Goal: Transaction & Acquisition: Download file/media

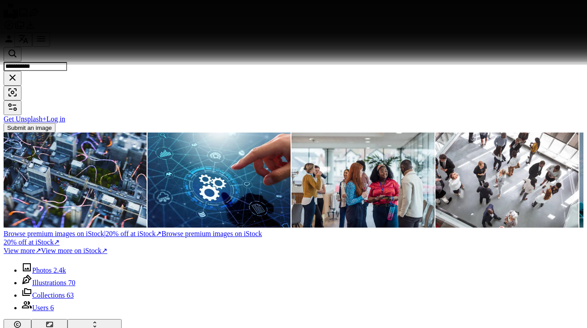
scroll to position [12403, 0]
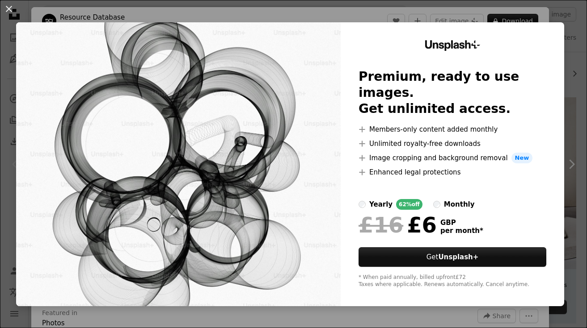
scroll to position [126, 0]
click at [577, 100] on div "An X shape Unsplash+ Premium, ready to use images. Get unlimited access. A plus…" at bounding box center [293, 164] width 587 height 328
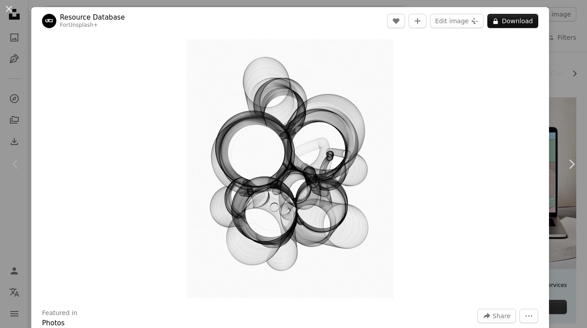
click at [581, 227] on div "An X shape Chevron left Chevron right Resource Database For Unsplash+ A heart A…" at bounding box center [293, 164] width 587 height 328
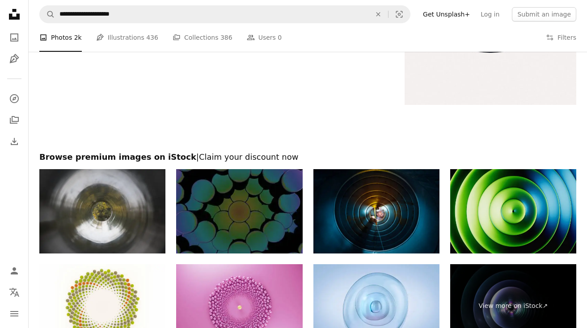
scroll to position [1665, 0]
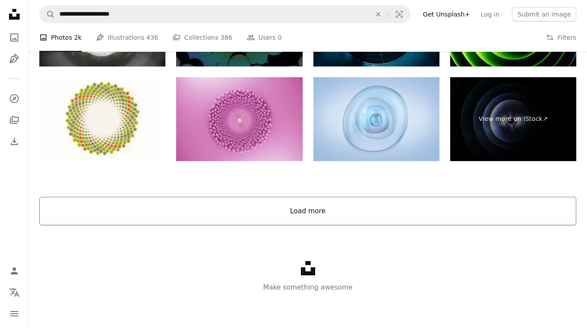
click at [382, 206] on button "Load more" at bounding box center [307, 211] width 537 height 29
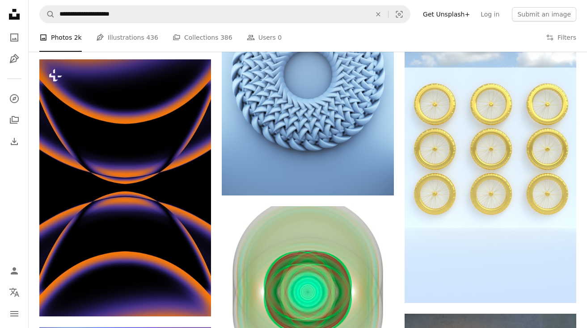
scroll to position [4174, 0]
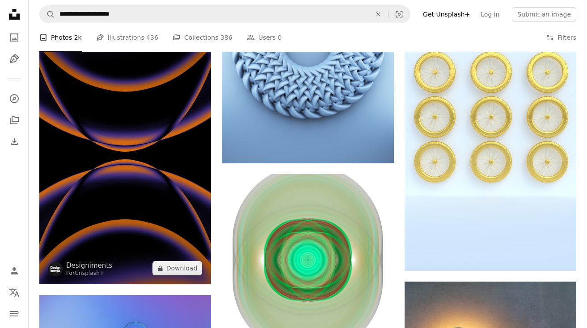
click at [139, 143] on img at bounding box center [125, 155] width 172 height 257
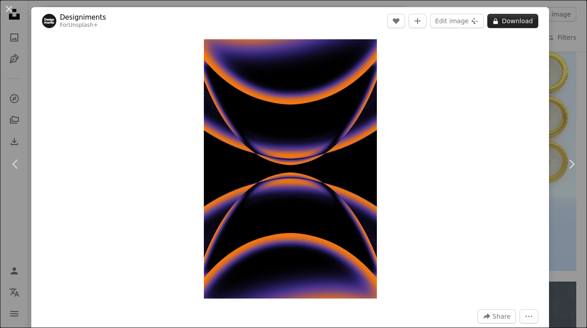
click at [517, 21] on button "A lock Download" at bounding box center [512, 21] width 51 height 14
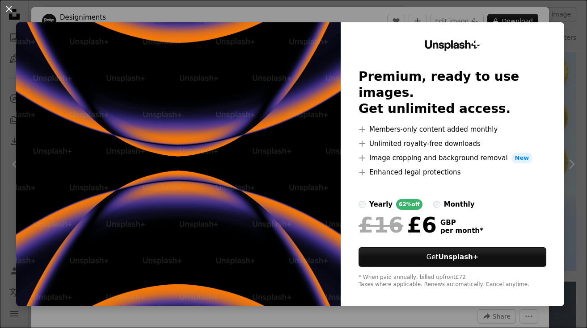
click at [578, 71] on div "An X shape Unsplash+ Premium, ready to use images. Get unlimited access. A plus…" at bounding box center [293, 164] width 587 height 328
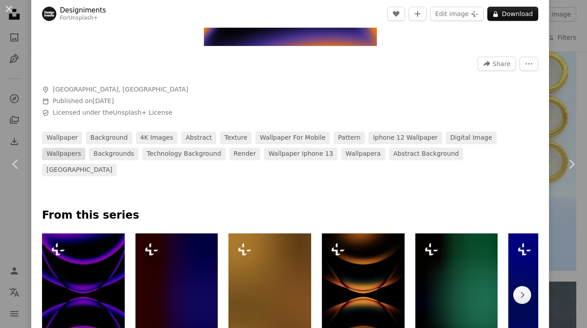
scroll to position [316, 0]
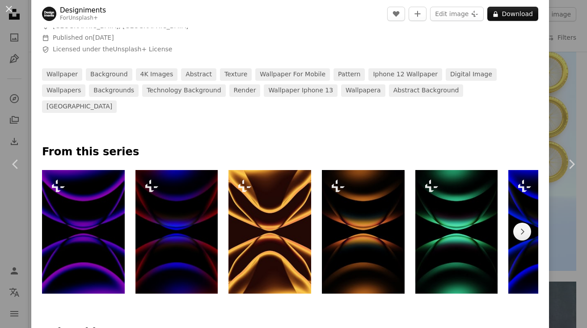
click at [579, 236] on div "An X shape Chevron left Chevron right Designiments For Unsplash+ A heart A plus…" at bounding box center [293, 164] width 587 height 328
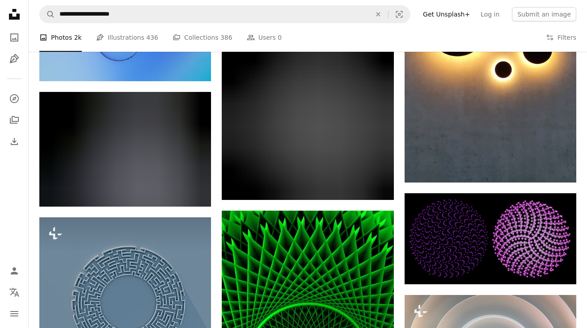
scroll to position [4536, 0]
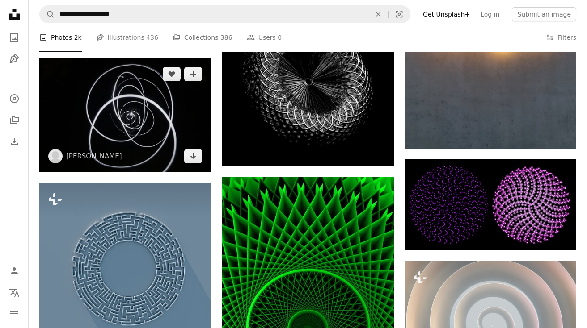
click at [151, 143] on img at bounding box center [125, 115] width 172 height 114
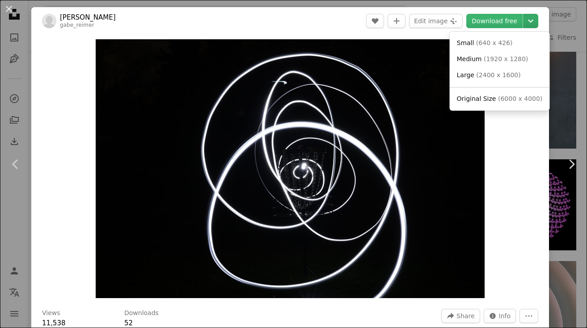
click at [534, 21] on icon "Chevron down" at bounding box center [530, 21] width 14 height 11
click at [512, 75] on span "( 2400 x 1600 )" at bounding box center [498, 74] width 44 height 7
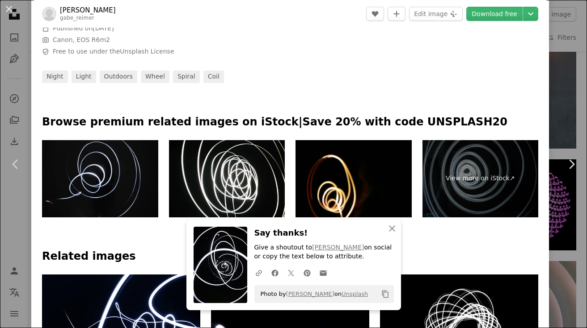
scroll to position [367, 0]
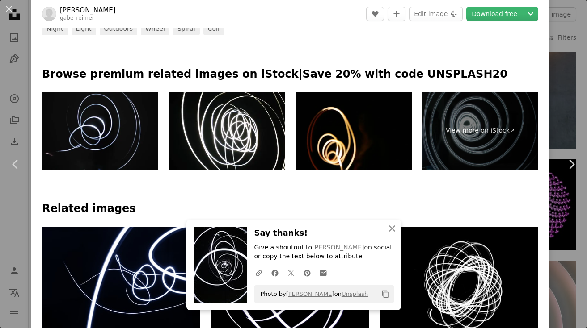
click at [429, 214] on h4 "Related images" at bounding box center [290, 209] width 496 height 14
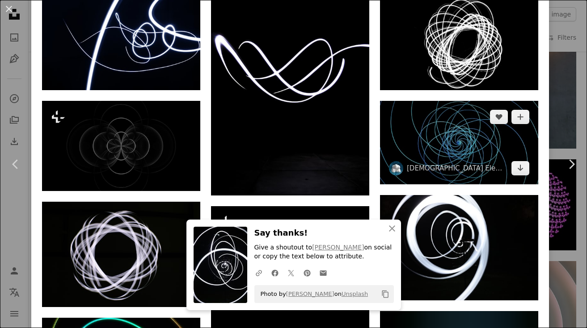
scroll to position [608, 0]
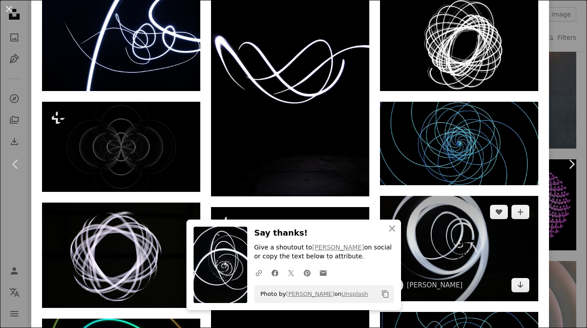
click at [504, 259] on img at bounding box center [459, 248] width 158 height 105
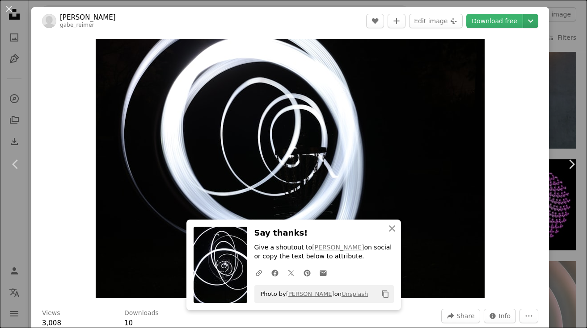
click at [538, 23] on icon "Chevron down" at bounding box center [530, 21] width 14 height 11
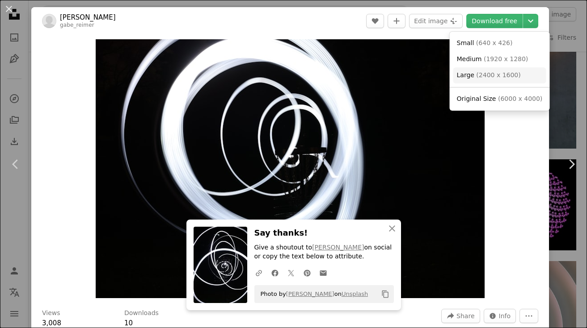
click at [477, 74] on span "( 2400 x 1600 )" at bounding box center [498, 74] width 44 height 7
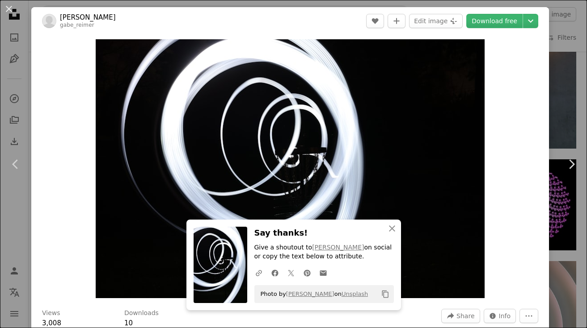
click at [519, 211] on div "Zoom in" at bounding box center [289, 169] width 517 height 268
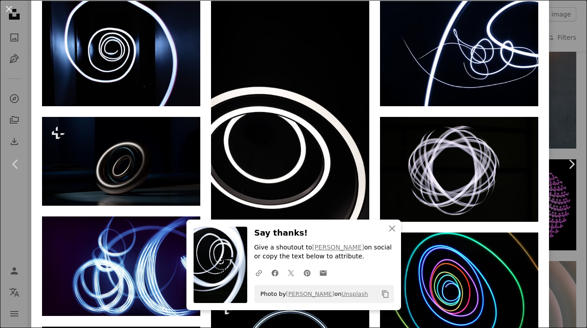
scroll to position [643, 0]
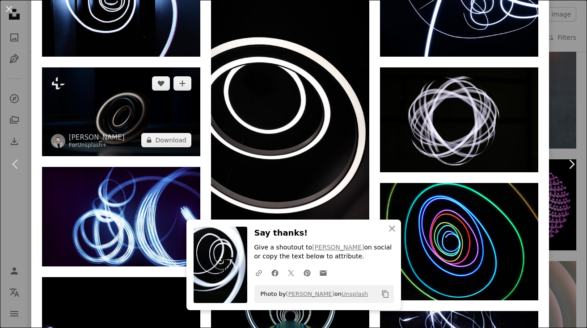
click at [181, 120] on img at bounding box center [121, 111] width 158 height 89
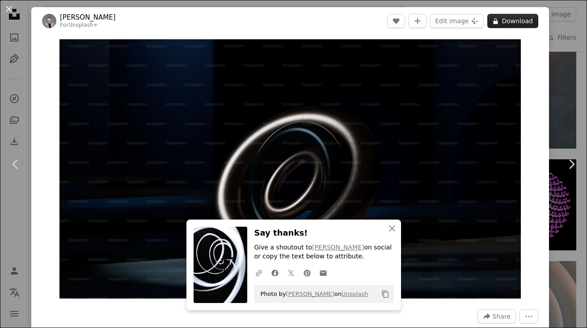
click at [525, 25] on button "A lock Download" at bounding box center [512, 21] width 51 height 14
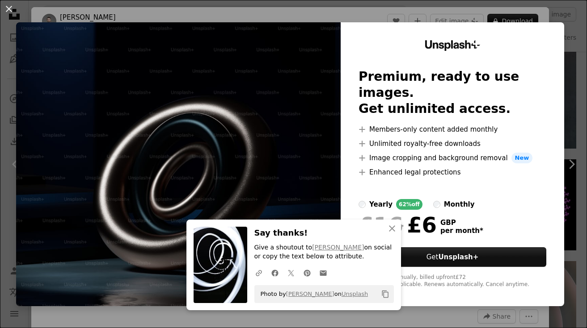
click at [572, 97] on div "An X shape An X shape Close Say thanks! Give a shoutout to Gabriel Reimer on so…" at bounding box center [293, 164] width 587 height 328
